Goal: Task Accomplishment & Management: Complete application form

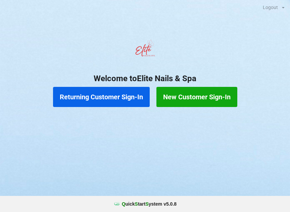
click at [191, 98] on button "New Customer Sign-In" at bounding box center [196, 97] width 81 height 20
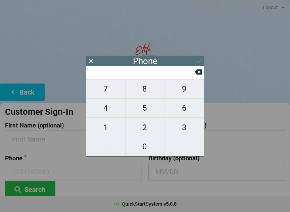
click at [144, 93] on span "8" at bounding box center [145, 89] width 39 height 14
type input "8"
click at [180, 103] on button "6" at bounding box center [183, 108] width 39 height 19
type input "86"
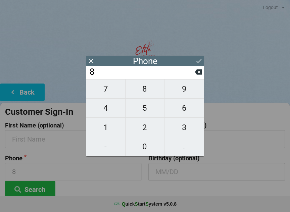
type input "86"
click at [149, 127] on span "2" at bounding box center [145, 128] width 39 height 14
type input "862"
click at [145, 128] on span "2" at bounding box center [145, 128] width 39 height 14
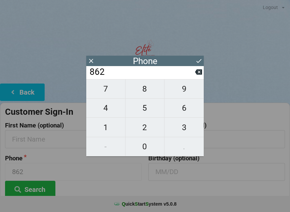
type input "8622"
click at [177, 88] on span "9" at bounding box center [183, 89] width 39 height 14
type input "86229"
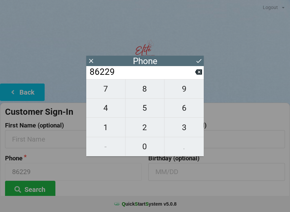
click at [152, 143] on span "0" at bounding box center [145, 147] width 39 height 14
type input "862290"
click at [184, 92] on span "9" at bounding box center [183, 89] width 39 height 14
type input "8622909"
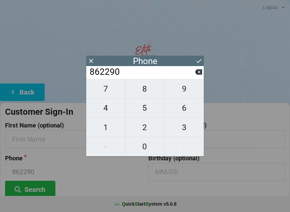
type input "8622909"
click at [109, 127] on span "1" at bounding box center [105, 128] width 39 height 14
type input "86229091"
click at [148, 107] on span "5" at bounding box center [145, 108] width 39 height 14
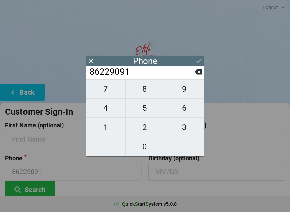
type input "862290915"
click at [183, 129] on span "3" at bounding box center [183, 128] width 39 height 14
type input "8622909153"
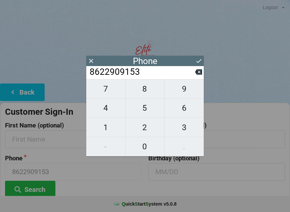
click at [196, 59] on icon at bounding box center [198, 60] width 7 height 7
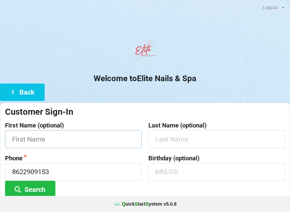
click at [62, 142] on input "text" at bounding box center [73, 139] width 137 height 18
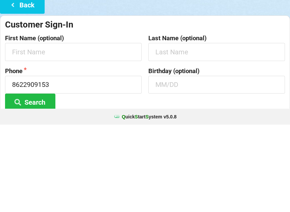
click at [111, 155] on label "Phone" at bounding box center [73, 158] width 137 height 7
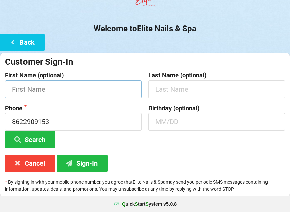
click at [31, 87] on input "text" at bounding box center [73, 89] width 137 height 18
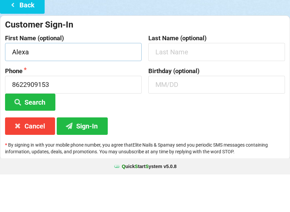
type input "Alexa"
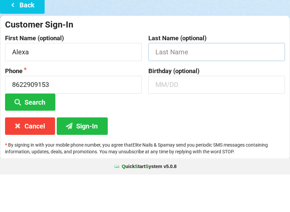
click at [177, 81] on input "text" at bounding box center [216, 90] width 137 height 18
type input "Canchucaja"
click at [165, 113] on input "text" at bounding box center [216, 122] width 137 height 18
click at [171, 113] on input "04/25" at bounding box center [216, 122] width 137 height 18
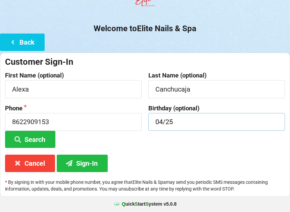
type input "04/25"
click at [80, 164] on button "Sign-In" at bounding box center [82, 163] width 51 height 17
click at [88, 170] on button "Sign-In" at bounding box center [82, 163] width 51 height 17
click at [4, 43] on button "Back" at bounding box center [22, 42] width 45 height 17
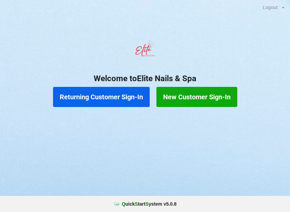
click at [102, 99] on button "Returning Customer Sign-In" at bounding box center [101, 97] width 97 height 20
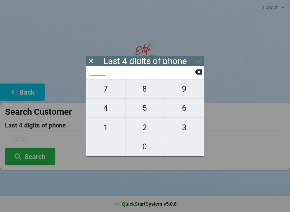
click at [150, 90] on span "8" at bounding box center [145, 89] width 39 height 14
type input "8___"
click at [176, 102] on button "6" at bounding box center [183, 108] width 39 height 19
type input "86__"
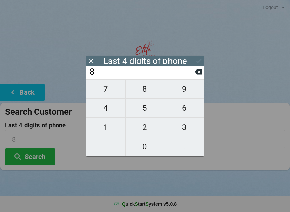
type input "86__"
click at [140, 132] on span "2" at bounding box center [145, 128] width 39 height 14
type input "862_"
click at [146, 131] on span "2" at bounding box center [145, 128] width 39 height 14
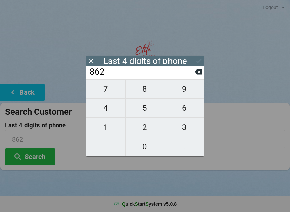
type input "8622"
click at [199, 72] on icon at bounding box center [198, 71] width 7 height 5
click at [196, 75] on icon at bounding box center [198, 71] width 7 height 5
click at [195, 74] on icon at bounding box center [198, 71] width 7 height 5
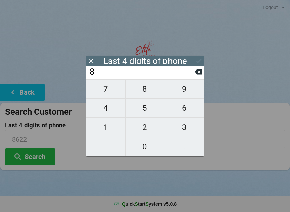
click at [198, 75] on icon at bounding box center [198, 71] width 7 height 5
click at [200, 74] on icon at bounding box center [198, 71] width 7 height 5
click at [199, 75] on icon at bounding box center [198, 71] width 7 height 5
click at [107, 127] on span "1" at bounding box center [105, 128] width 39 height 14
type input "1___"
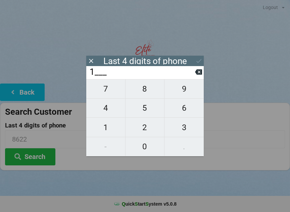
type input "1___"
click at [196, 70] on icon at bounding box center [198, 71] width 7 height 7
click at [183, 91] on span "9" at bounding box center [183, 89] width 39 height 14
type input "9___"
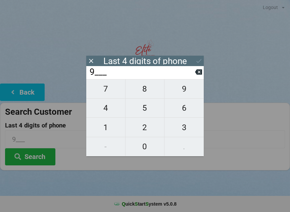
click at [111, 129] on span "1" at bounding box center [105, 128] width 39 height 14
type input "91__"
click at [145, 109] on span "5" at bounding box center [145, 108] width 39 height 14
type input "915_"
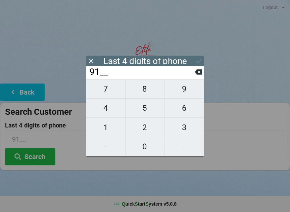
type input "915_"
click at [182, 127] on span "3" at bounding box center [183, 128] width 39 height 14
type input "9153"
click at [199, 56] on button at bounding box center [198, 60] width 7 height 9
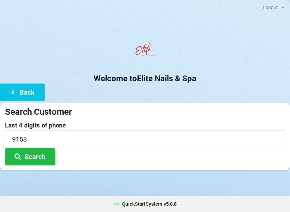
click at [32, 157] on button "Search" at bounding box center [30, 156] width 50 height 17
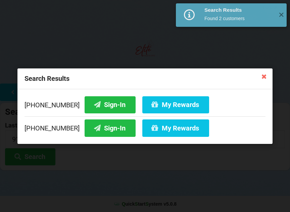
click at [91, 103] on button "Sign-In" at bounding box center [110, 104] width 51 height 17
